Goal: Information Seeking & Learning: Learn about a topic

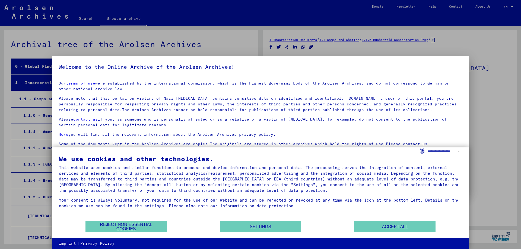
scroll to position [13017, 0]
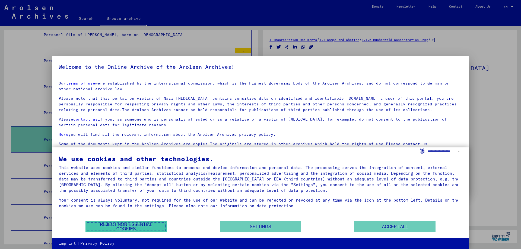
click at [144, 229] on button "Reject non-essential cookies" at bounding box center [125, 226] width 81 height 11
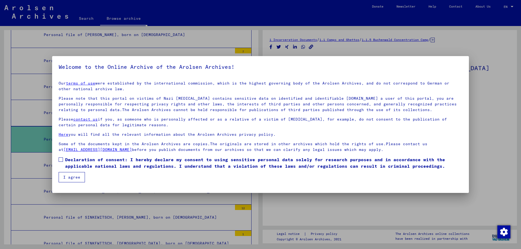
click at [62, 160] on span at bounding box center [61, 160] width 4 height 4
click at [71, 178] on button "I agree" at bounding box center [72, 177] width 26 height 10
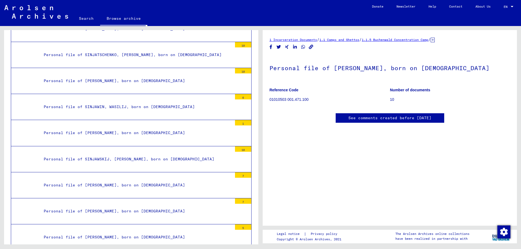
scroll to position [12311, 0]
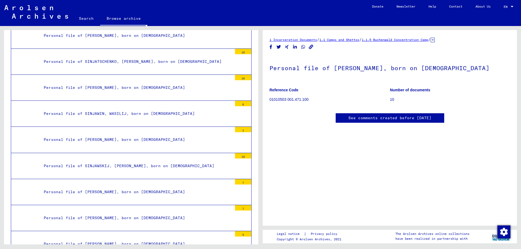
click at [240, 51] on div "10" at bounding box center [243, 51] width 16 height 5
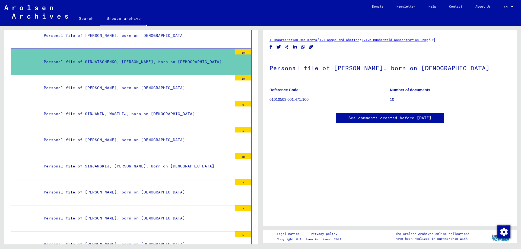
click at [176, 65] on div "Personal file of SINJATSCHENKO, [PERSON_NAME], born on [DEMOGRAPHIC_DATA]" at bounding box center [136, 62] width 193 height 11
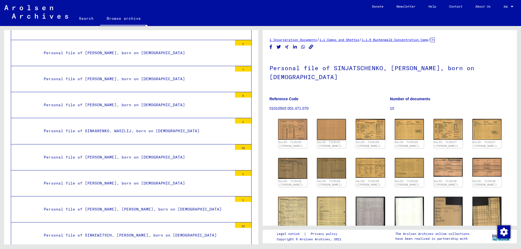
scroll to position [13017, 0]
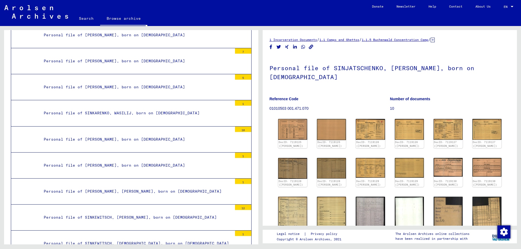
click at [235, 129] on div "10" at bounding box center [243, 129] width 16 height 5
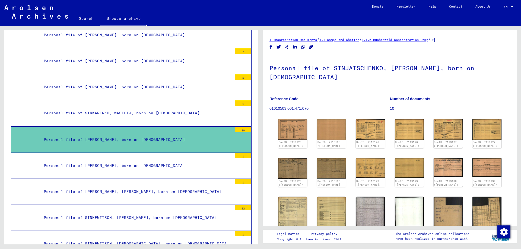
click at [182, 137] on div "Personal file of [PERSON_NAME], born on [DEMOGRAPHIC_DATA]" at bounding box center [136, 140] width 193 height 11
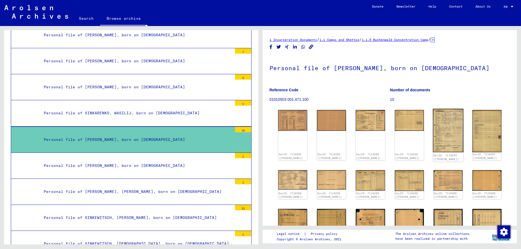
click at [449, 132] on img at bounding box center [448, 130] width 31 height 43
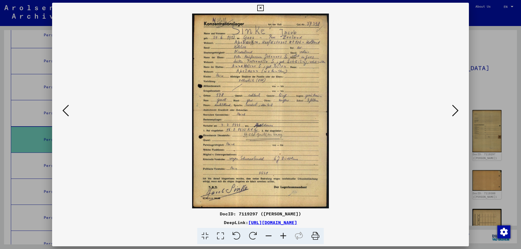
click at [279, 237] on icon at bounding box center [283, 236] width 15 height 17
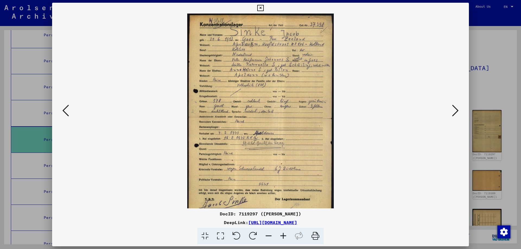
click at [279, 237] on icon at bounding box center [283, 236] width 15 height 17
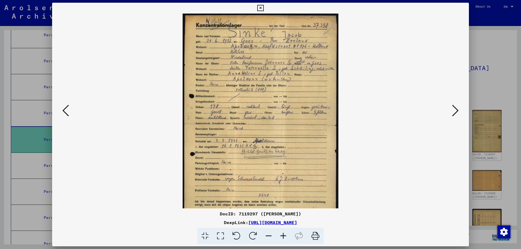
click at [279, 237] on icon at bounding box center [283, 236] width 15 height 17
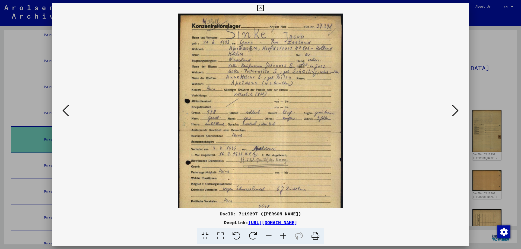
click at [279, 237] on icon at bounding box center [283, 236] width 15 height 17
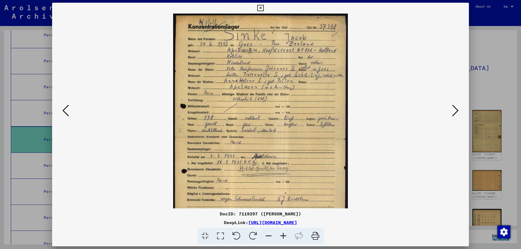
click at [279, 237] on icon at bounding box center [283, 236] width 15 height 17
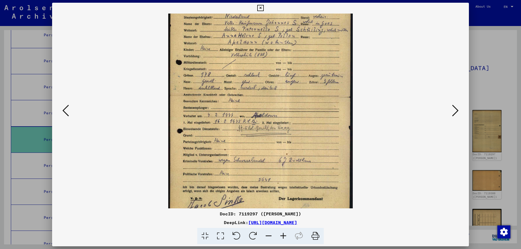
drag, startPoint x: 267, startPoint y: 174, endPoint x: 254, endPoint y: 126, distance: 50.4
click at [254, 126] on img at bounding box center [260, 96] width 184 height 263
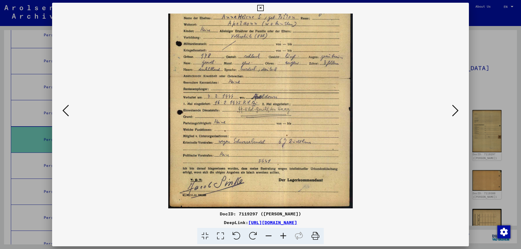
scroll to position [68, 0]
drag, startPoint x: 251, startPoint y: 157, endPoint x: 245, endPoint y: 126, distance: 30.8
click at [245, 126] on img at bounding box center [260, 77] width 184 height 263
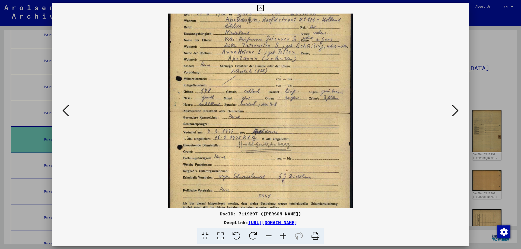
drag, startPoint x: 284, startPoint y: 161, endPoint x: 278, endPoint y: 196, distance: 35.9
click at [278, 196] on img at bounding box center [260, 112] width 184 height 263
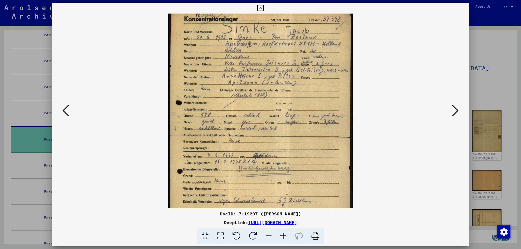
scroll to position [8, 0]
drag, startPoint x: 273, startPoint y: 165, endPoint x: 271, endPoint y: 190, distance: 25.0
click at [271, 190] on img at bounding box center [260, 137] width 184 height 263
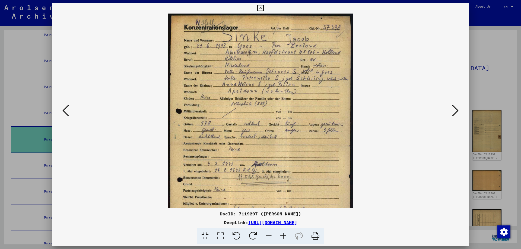
drag, startPoint x: 307, startPoint y: 148, endPoint x: 308, endPoint y: 160, distance: 11.4
click at [308, 160] on img at bounding box center [260, 145] width 184 height 263
click at [456, 110] on icon at bounding box center [455, 110] width 7 height 13
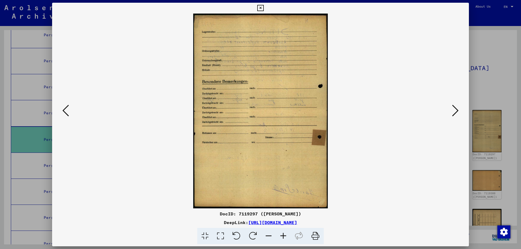
click at [460, 112] on button at bounding box center [455, 110] width 10 height 15
drag, startPoint x: 459, startPoint y: 112, endPoint x: 389, endPoint y: 97, distance: 72.1
click at [457, 111] on button at bounding box center [455, 110] width 10 height 15
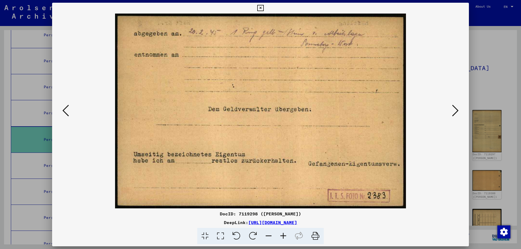
click at [259, 8] on icon at bounding box center [260, 8] width 6 height 7
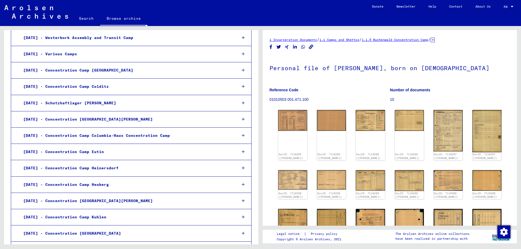
scroll to position [25222, 0]
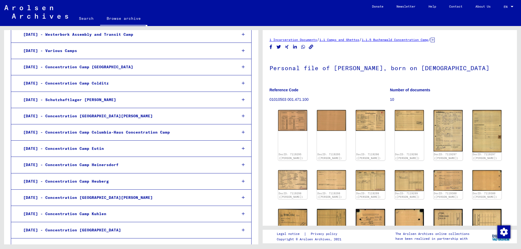
click at [96, 84] on div "[DATE] - Concentration Camp Colditz" at bounding box center [125, 83] width 213 height 11
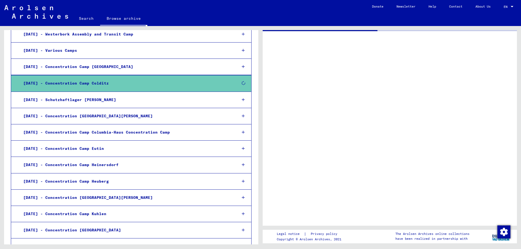
scroll to position [25222, 0]
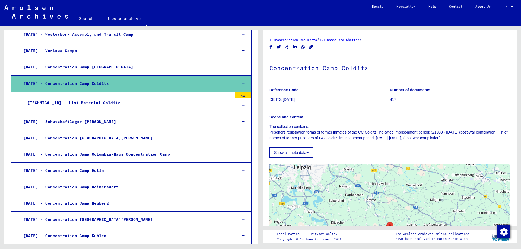
click at [193, 84] on div "[DATE] - Concentration Camp Colditz" at bounding box center [125, 83] width 213 height 11
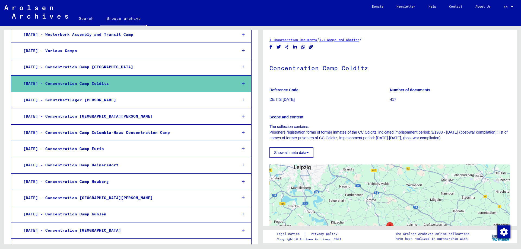
click at [193, 84] on div "[DATE] - Concentration Camp Colditz" at bounding box center [125, 83] width 213 height 11
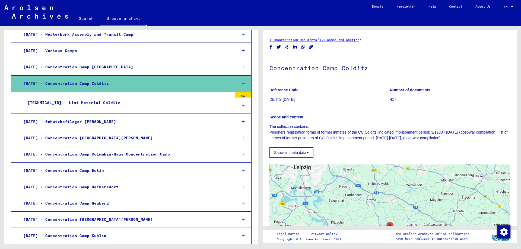
click at [242, 84] on icon at bounding box center [243, 84] width 3 height 4
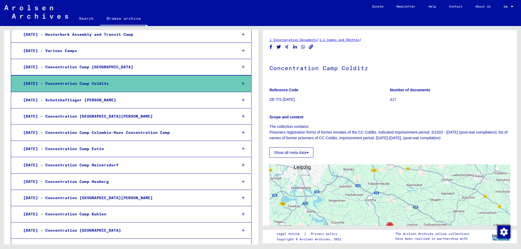
click at [242, 84] on icon at bounding box center [243, 84] width 3 height 4
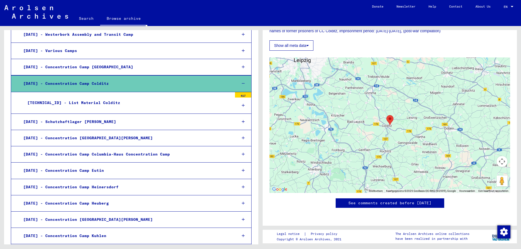
scroll to position [280, 0]
